Goal: Transaction & Acquisition: Purchase product/service

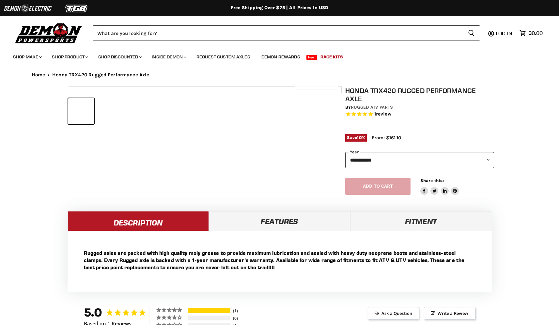
select select "******"
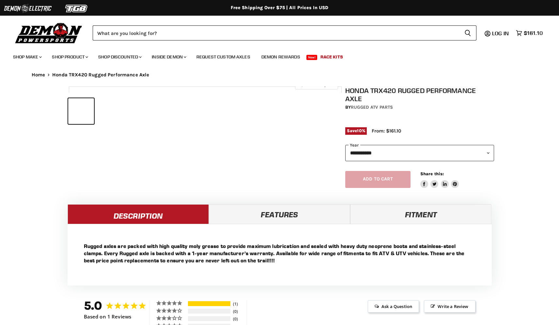
select select "******"
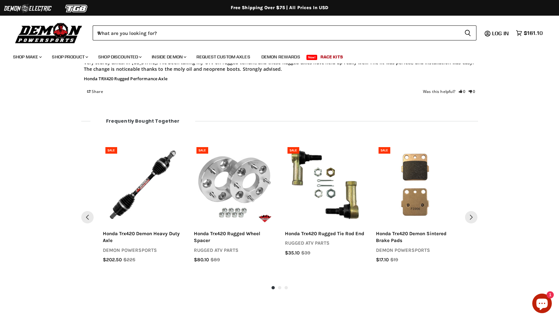
scroll to position [505, 0]
